Goal: Task Accomplishment & Management: Complete application form

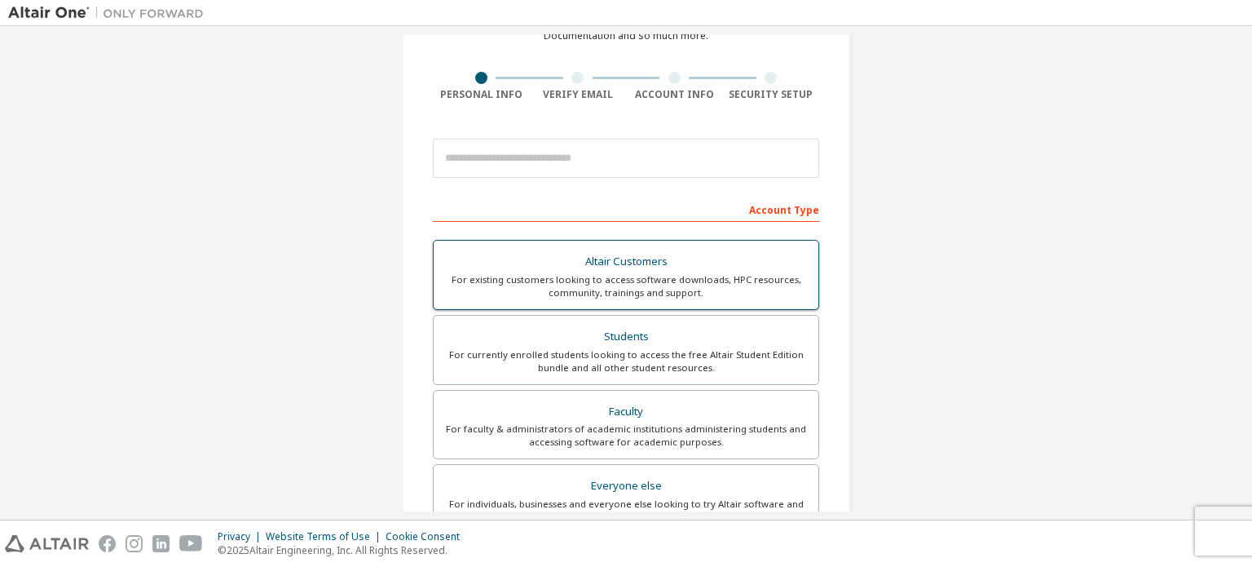
scroll to position [163, 0]
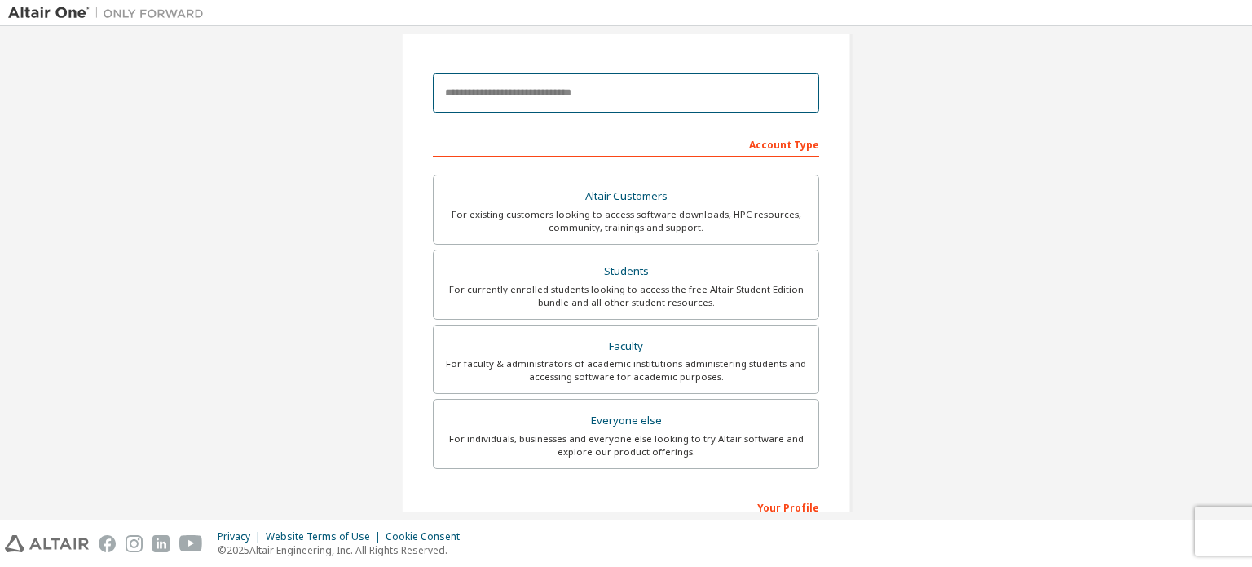
click at [650, 99] on input "email" at bounding box center [626, 92] width 386 height 39
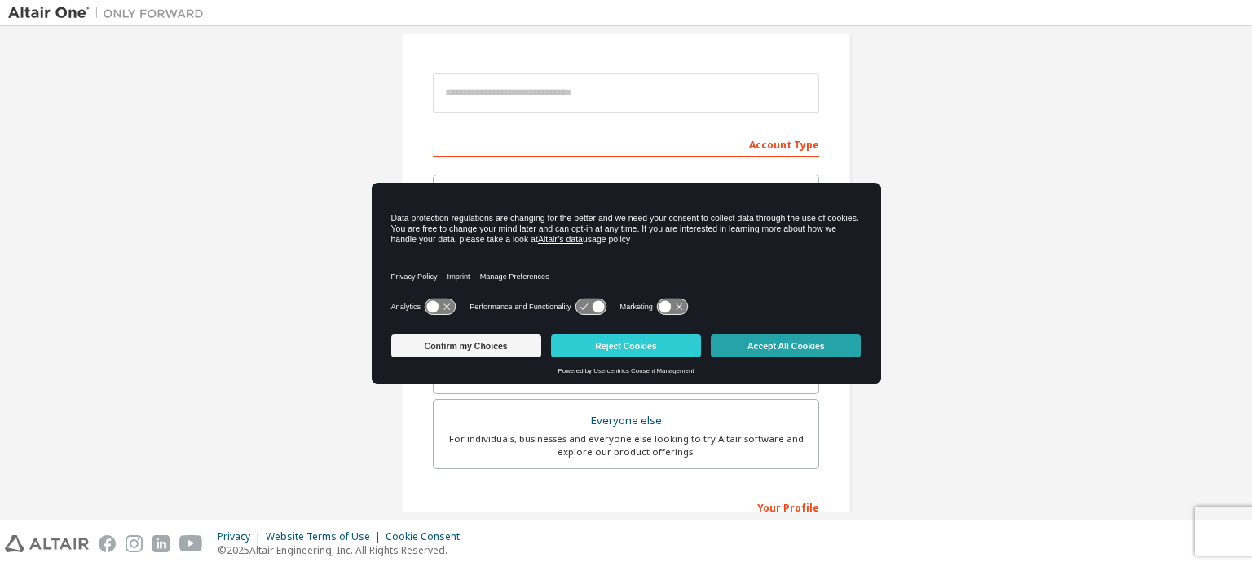
click at [771, 348] on button "Accept All Cookies" at bounding box center [786, 345] width 150 height 23
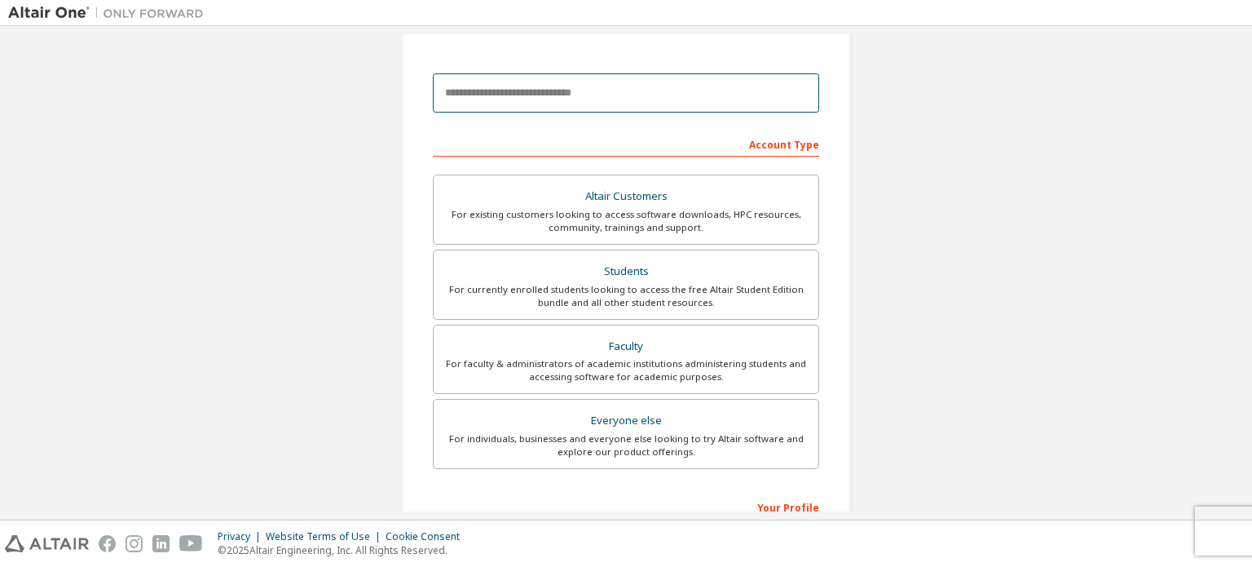
click at [627, 90] on input "email" at bounding box center [626, 92] width 386 height 39
type input "**********"
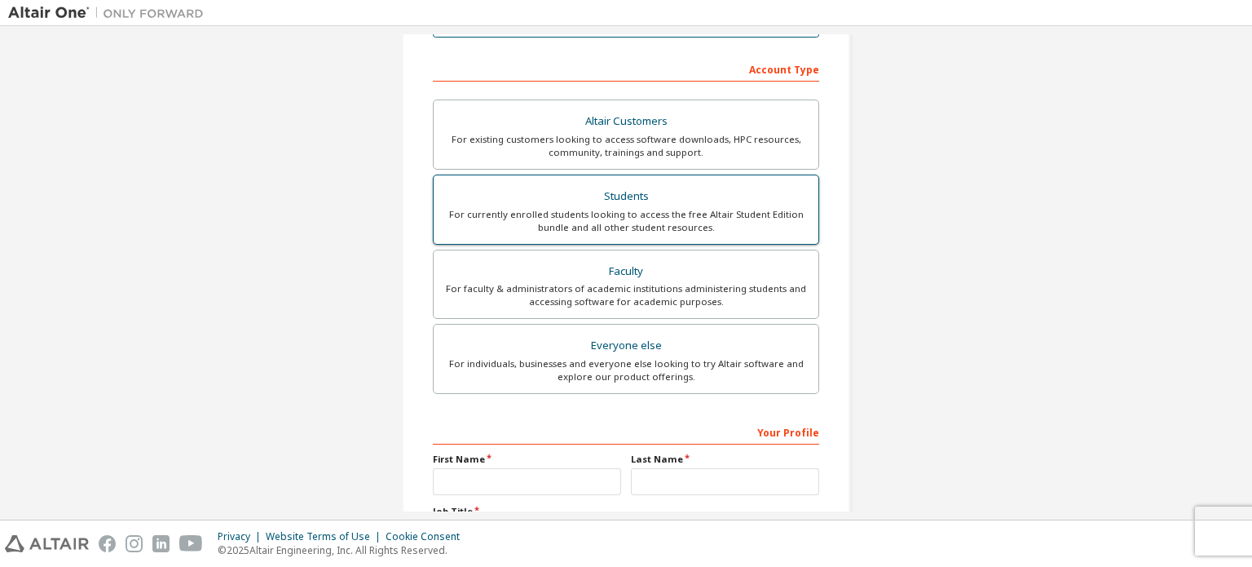
scroll to position [245, 0]
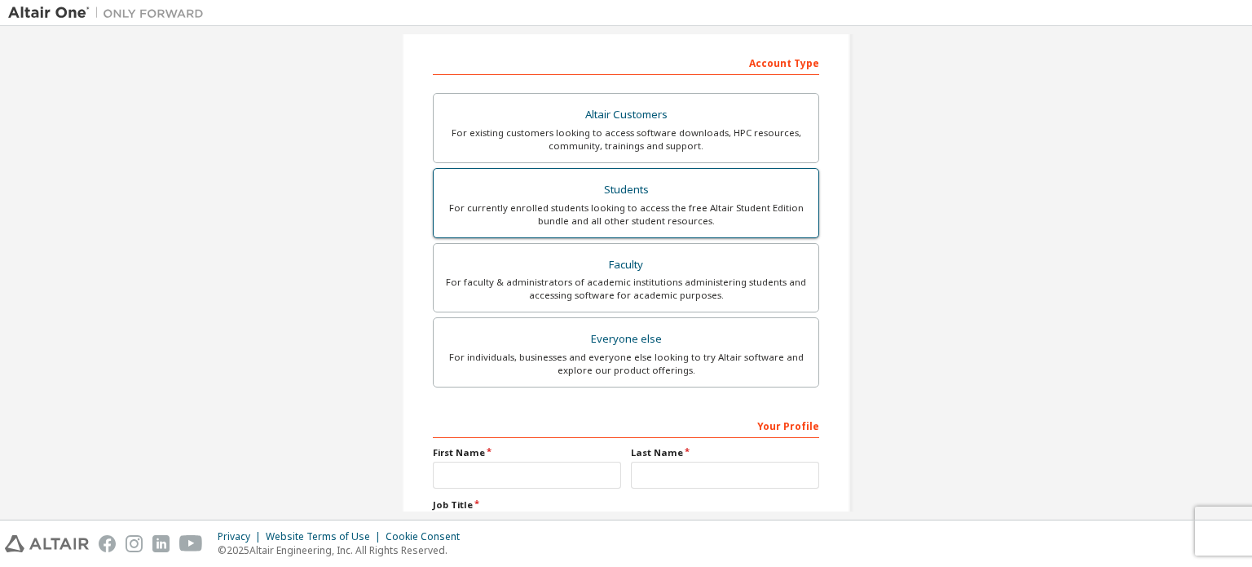
click at [707, 201] on div "For currently enrolled students looking to access the free Altair Student Editi…" at bounding box center [626, 214] width 365 height 26
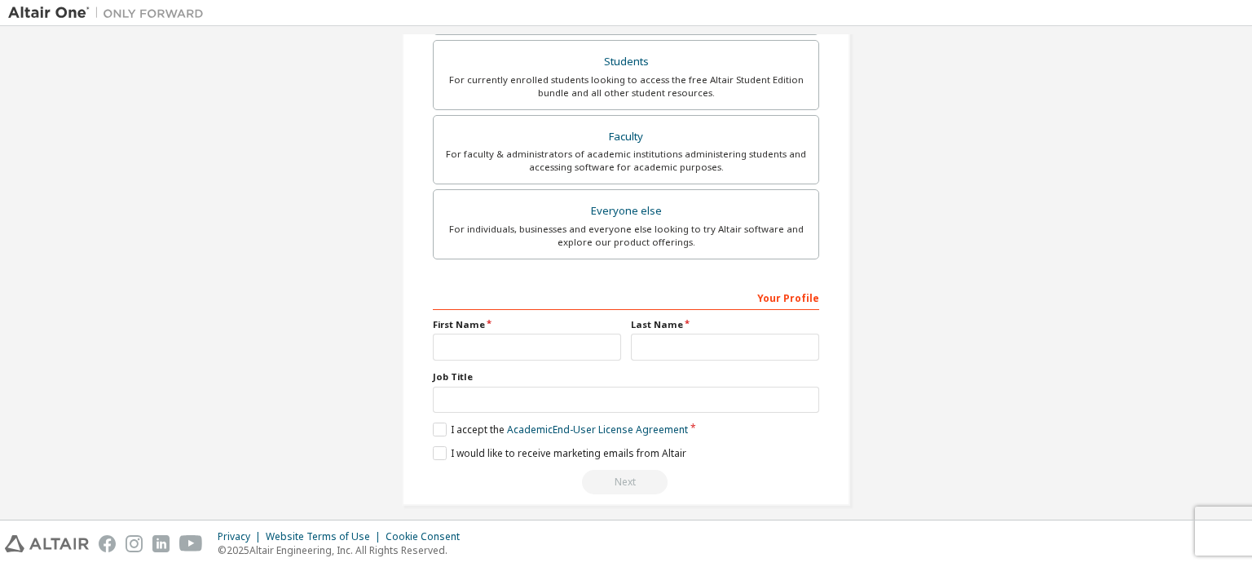
scroll to position [382, 0]
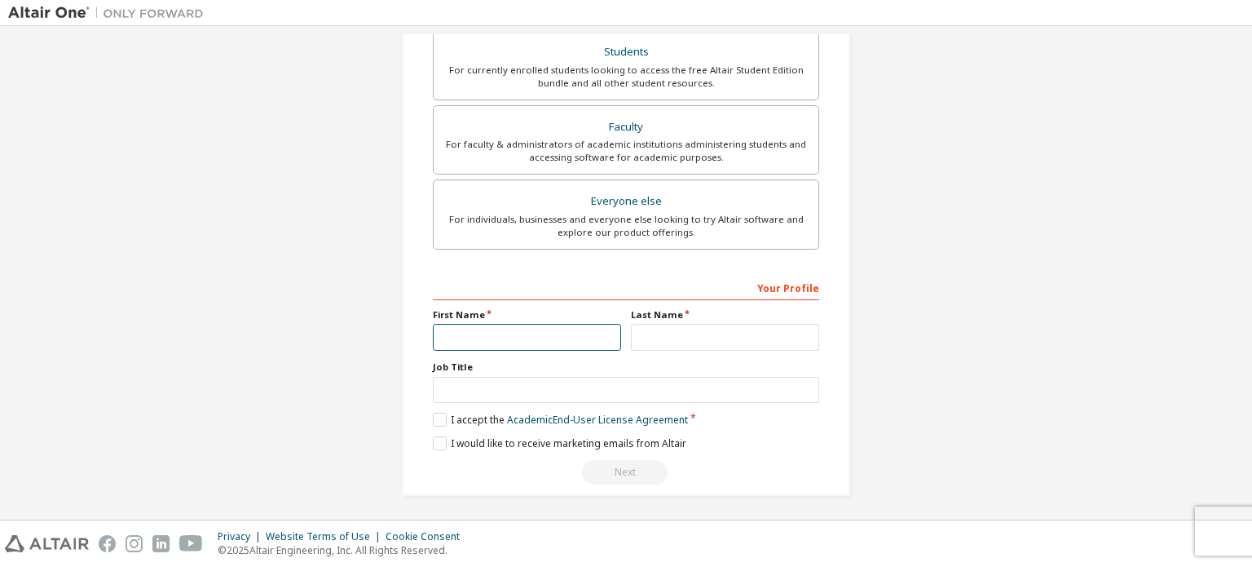
click at [533, 326] on input "text" at bounding box center [527, 337] width 188 height 27
type input "*********"
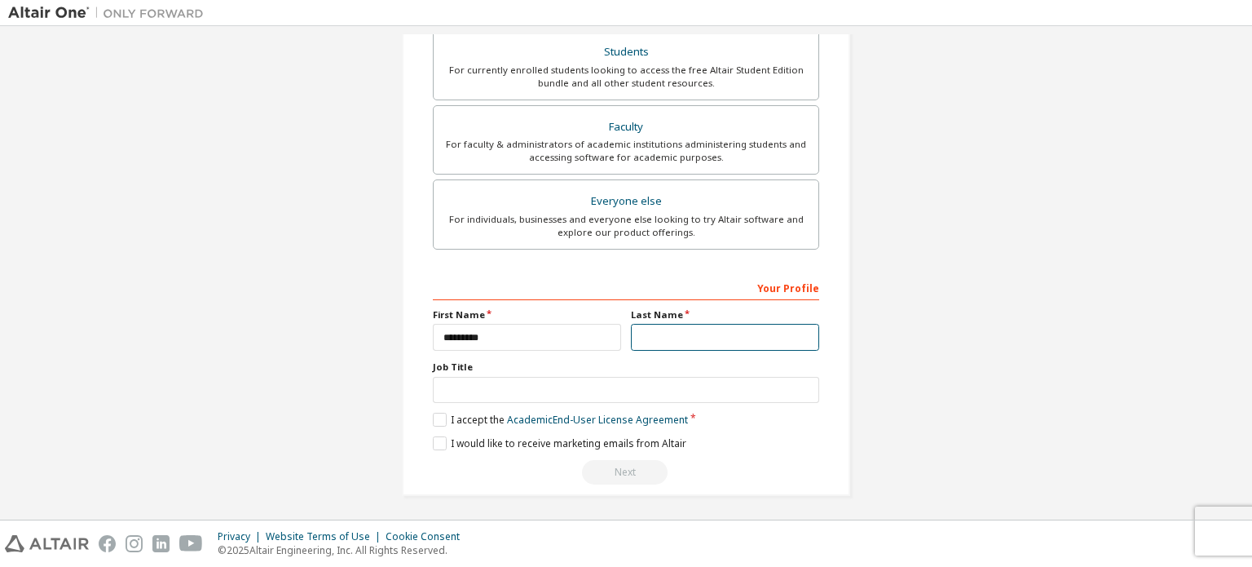
click at [652, 334] on input "text" at bounding box center [725, 337] width 188 height 27
type input "****"
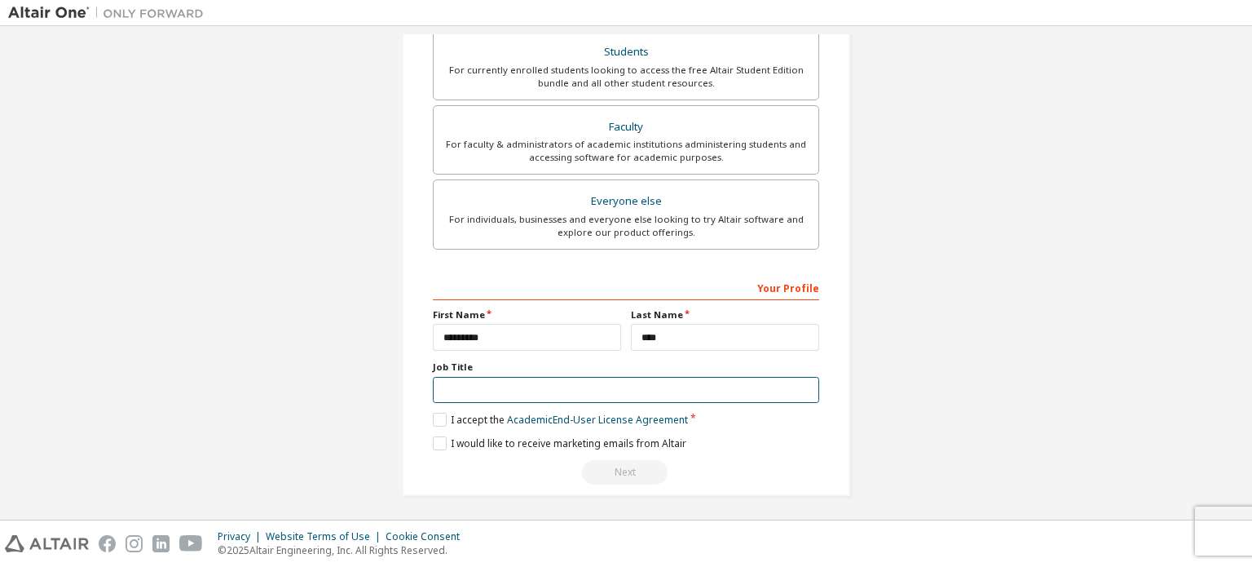
click at [660, 377] on input "text" at bounding box center [626, 390] width 386 height 27
type input "*******"
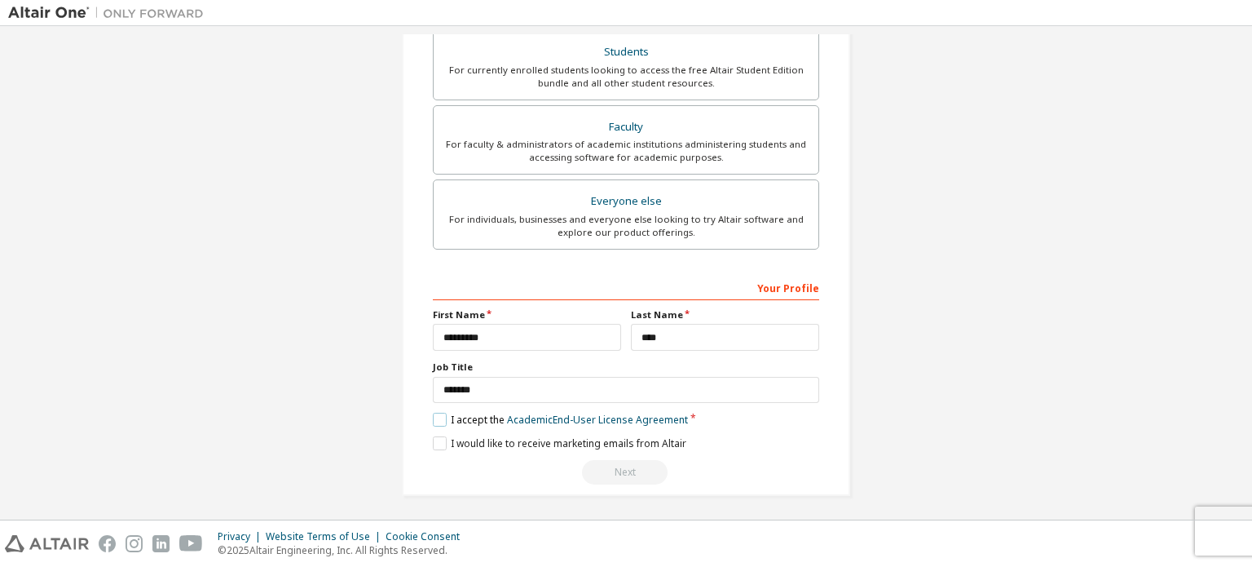
click at [433, 422] on label "I accept the Academic End-User License Agreement" at bounding box center [560, 420] width 255 height 14
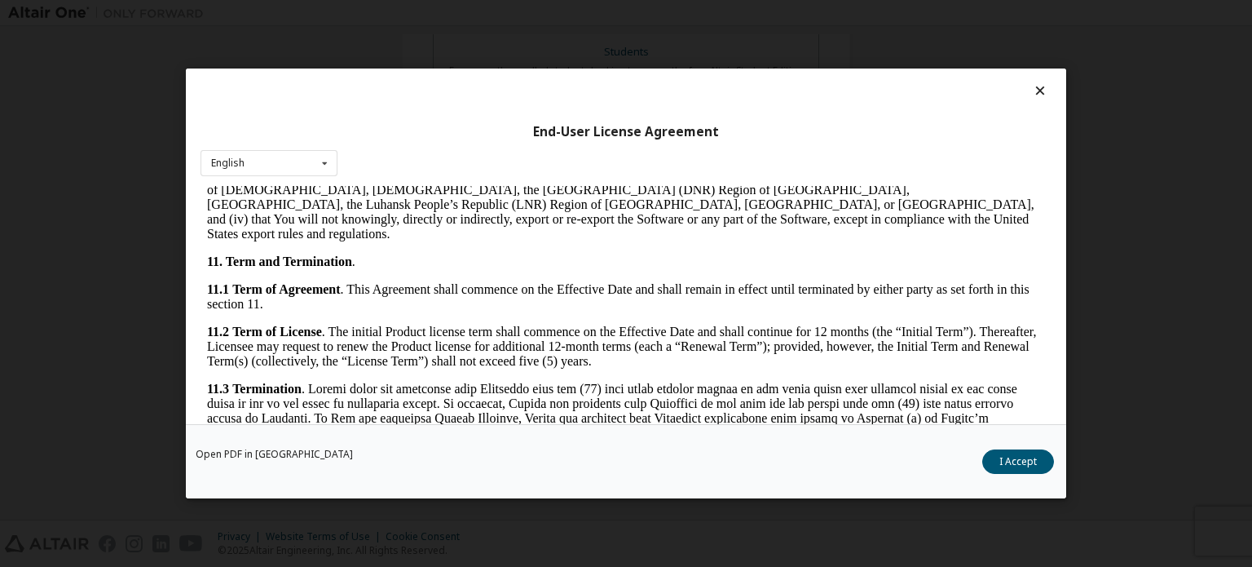
scroll to position [2736, 0]
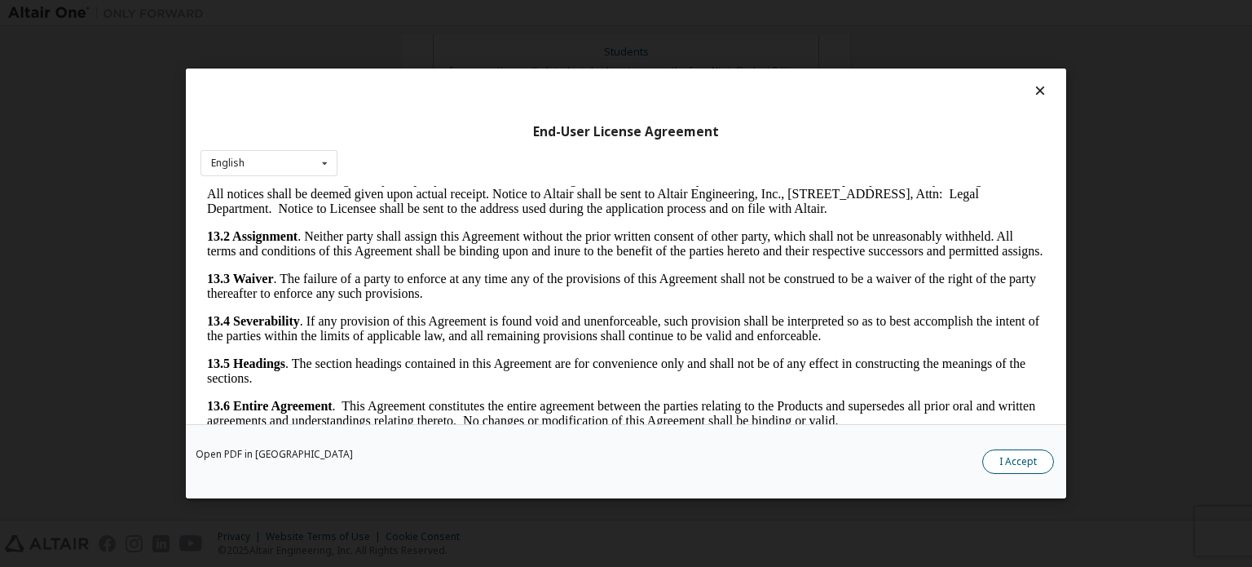
click at [1001, 458] on button "I Accept" at bounding box center [1018, 461] width 72 height 24
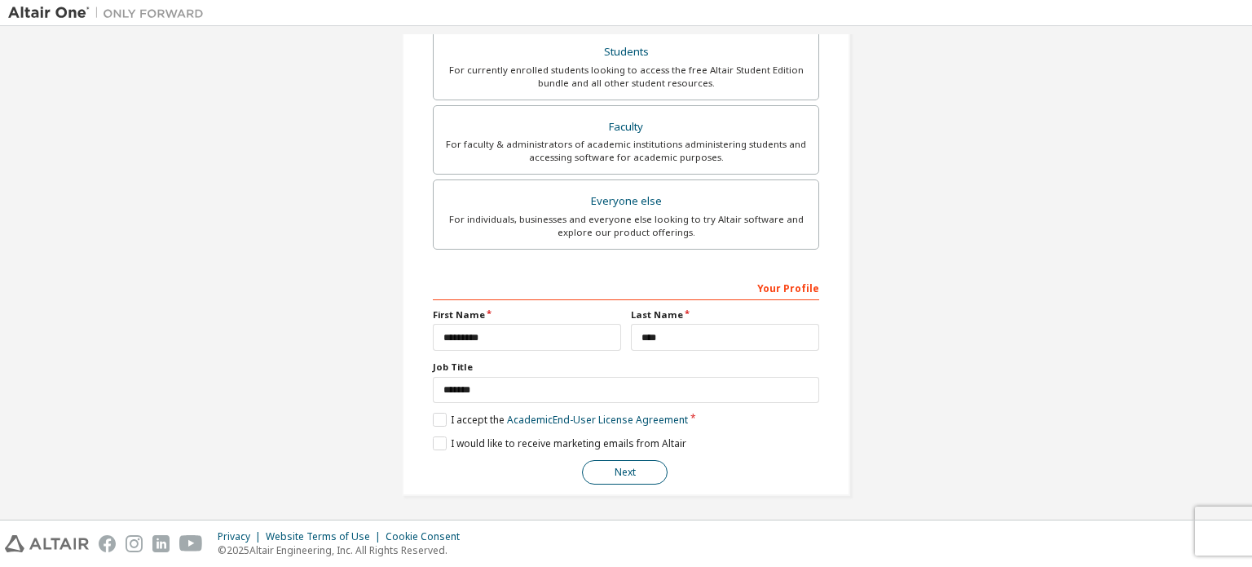
click at [639, 467] on button "Next" at bounding box center [625, 472] width 86 height 24
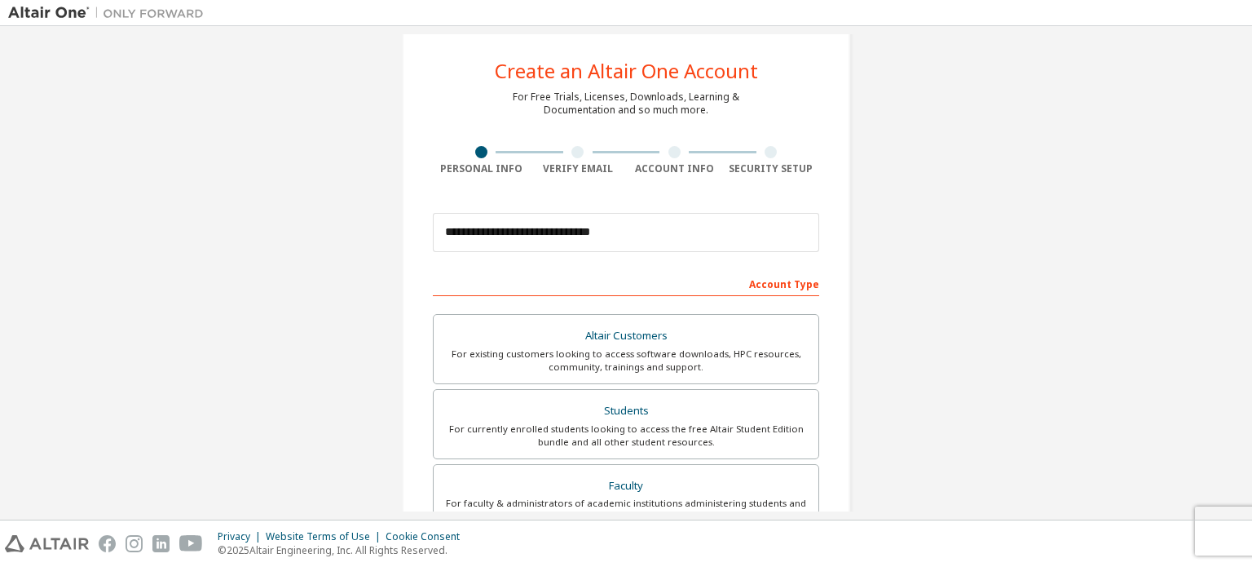
scroll to position [0, 0]
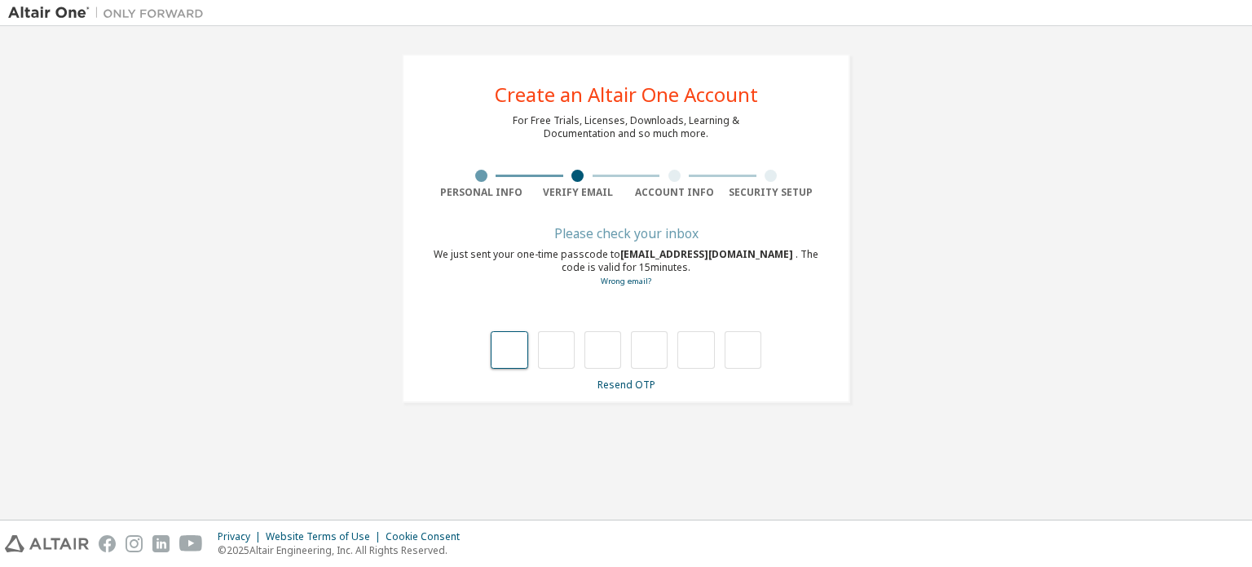
type input "*"
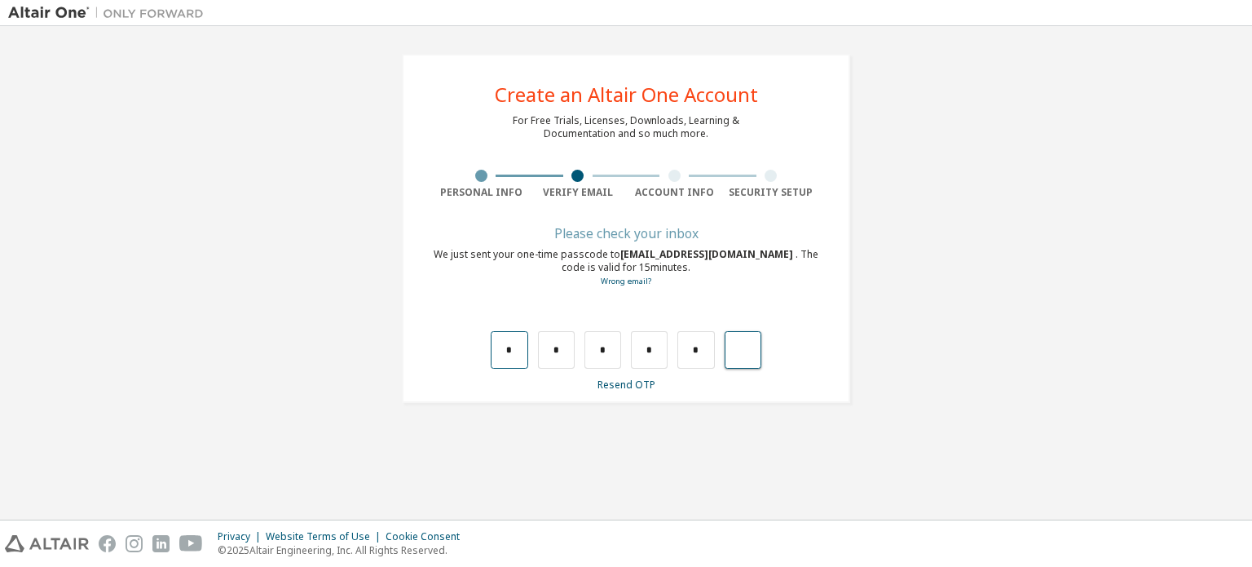
type input "*"
